Goal: Task Accomplishment & Management: Manage account settings

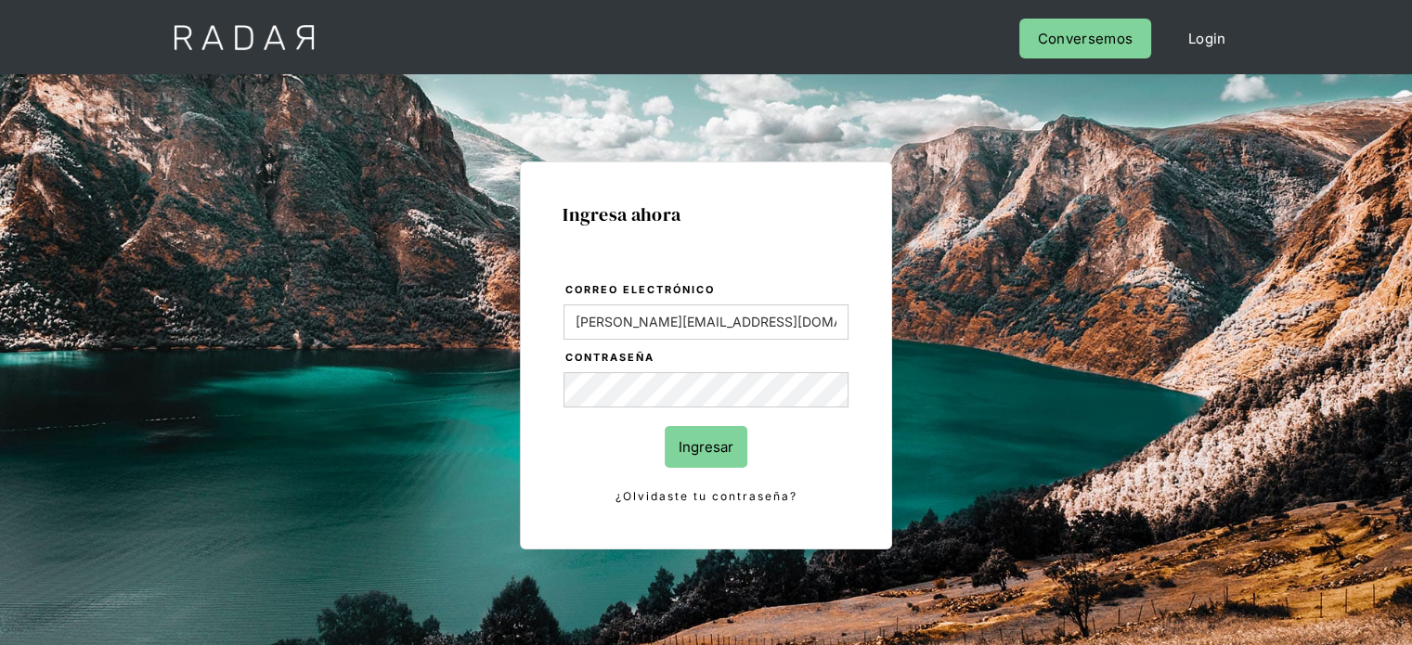
click at [700, 443] on input "Ingresar" at bounding box center [706, 447] width 83 height 42
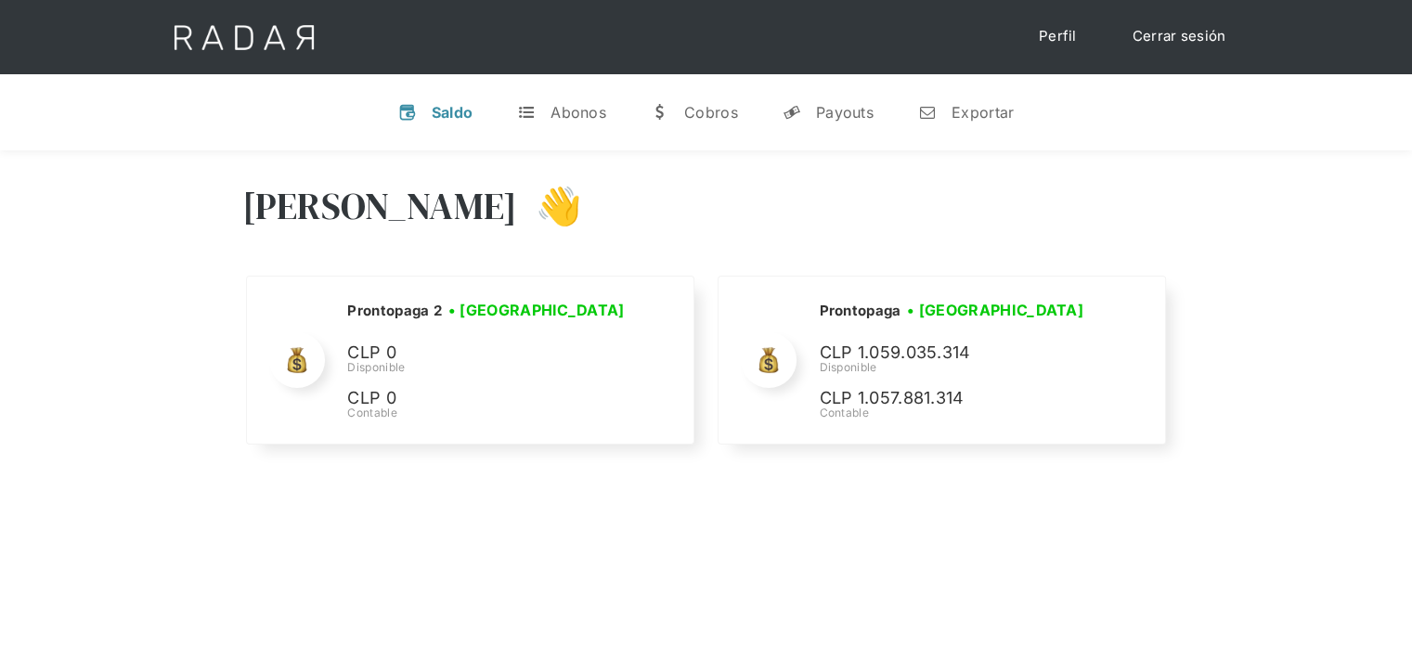
click at [1167, 38] on link "Cerrar sesión" at bounding box center [1179, 37] width 131 height 36
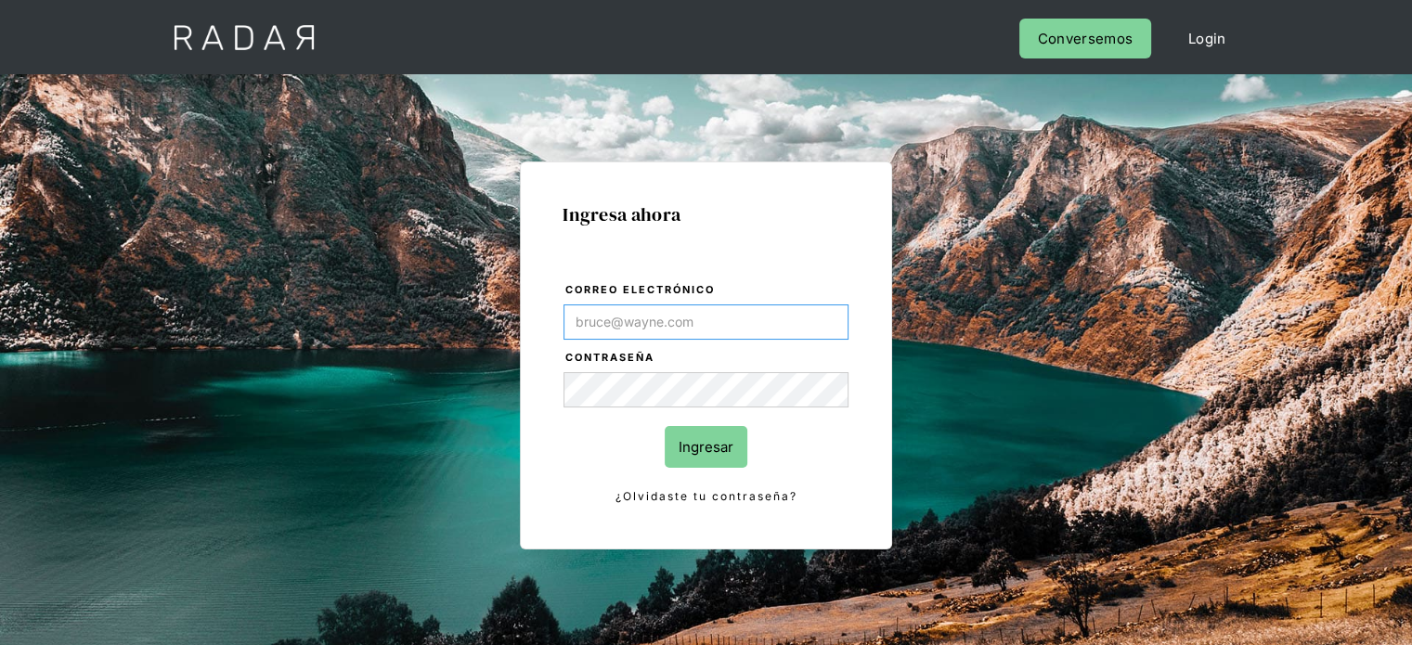
type input "[PERSON_NAME][EMAIL_ADDRESS][DOMAIN_NAME]"
click at [1376, 203] on div "Ingresa ahora Correo electrónico [PERSON_NAME][EMAIL_ADDRESS][DOMAIN_NAME] Cont…" at bounding box center [706, 390] width 1412 height 633
